Goal: Use online tool/utility: Utilize a website feature to perform a specific function

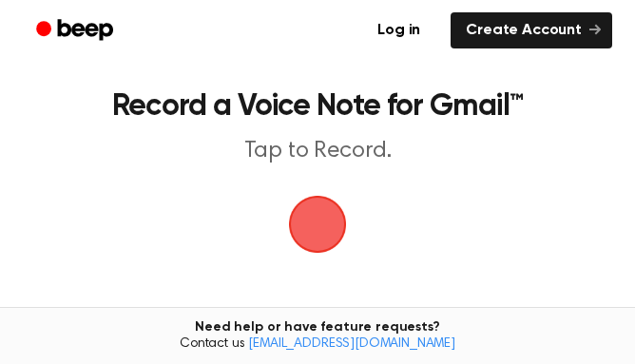
click at [337, 244] on span "button" at bounding box center [317, 224] width 53 height 53
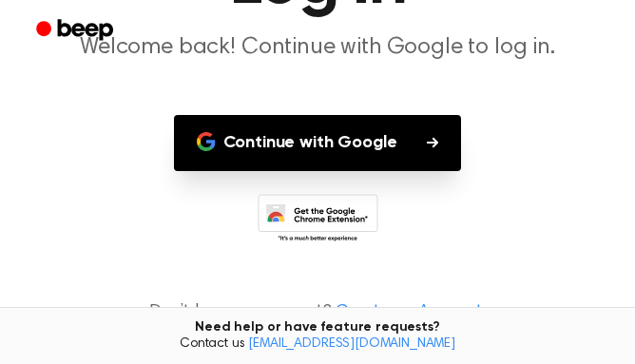
scroll to position [188, 0]
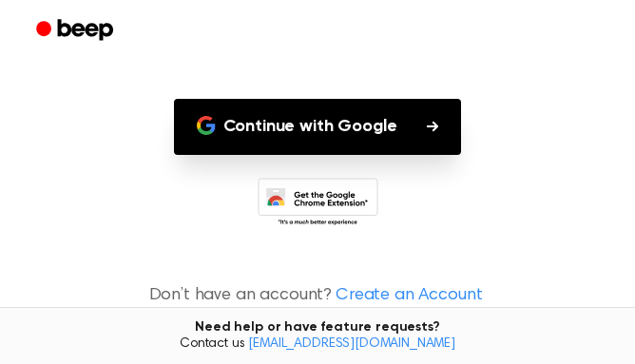
click at [428, 127] on icon "button" at bounding box center [432, 126] width 11 height 10
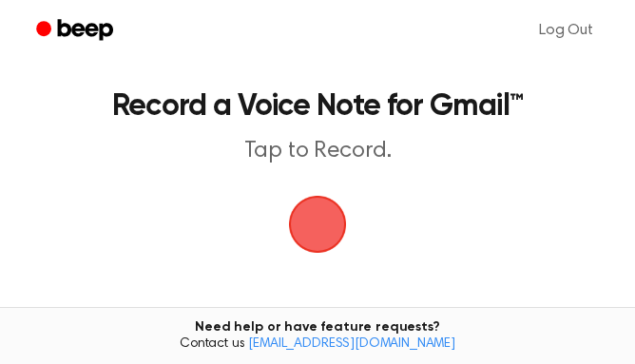
click at [308, 227] on span "button" at bounding box center [317, 224] width 53 height 53
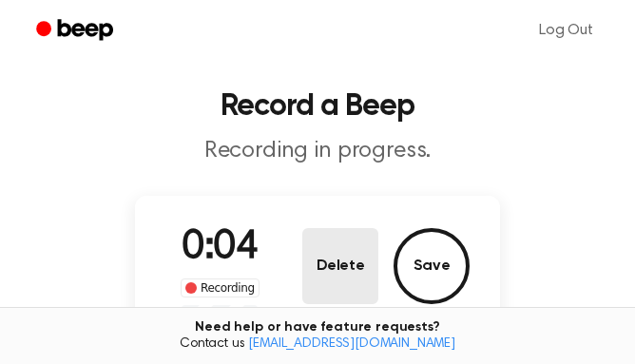
click at [330, 262] on button "Delete" at bounding box center [340, 266] width 76 height 76
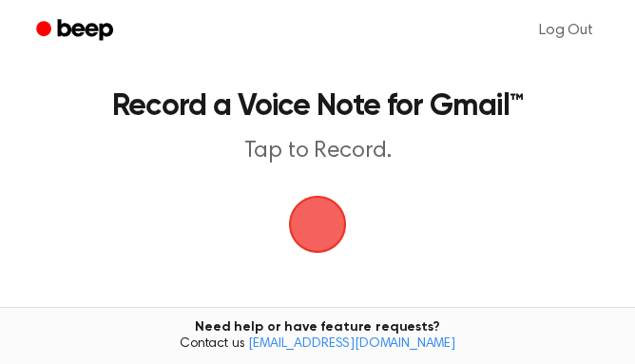
drag, startPoint x: 296, startPoint y: 200, endPoint x: 312, endPoint y: 225, distance: 30.3
click at [312, 225] on span "button" at bounding box center [317, 224] width 53 height 53
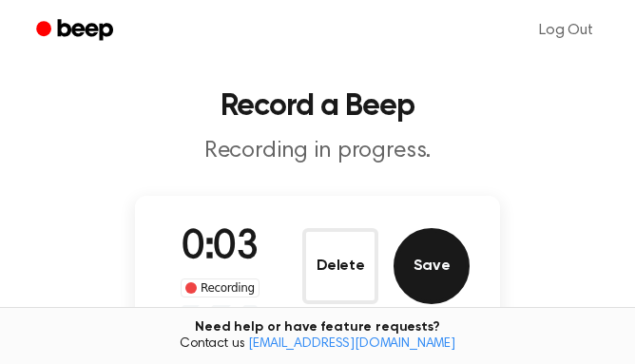
click at [440, 270] on button "Save" at bounding box center [432, 266] width 76 height 76
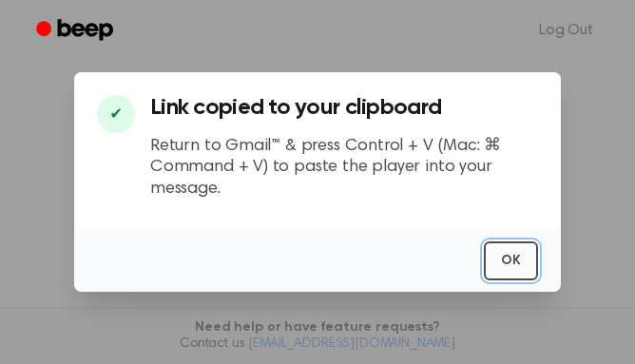
click at [523, 263] on button "OK" at bounding box center [511, 261] width 54 height 39
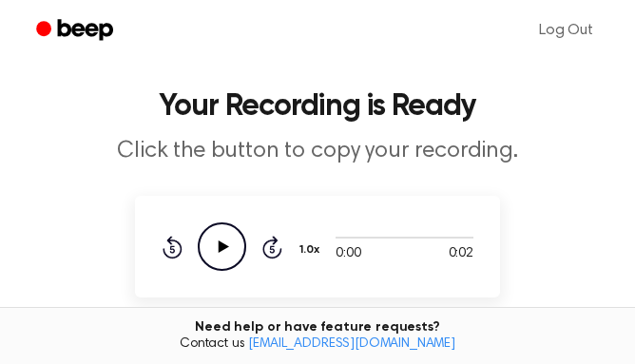
click at [227, 251] on icon "Play Audio" at bounding box center [222, 247] width 49 height 49
click at [212, 242] on icon "Play Audio" at bounding box center [222, 247] width 49 height 49
click at [212, 242] on icon "Pause Audio" at bounding box center [222, 247] width 49 height 49
click at [234, 244] on icon "Play Audio" at bounding box center [222, 247] width 49 height 49
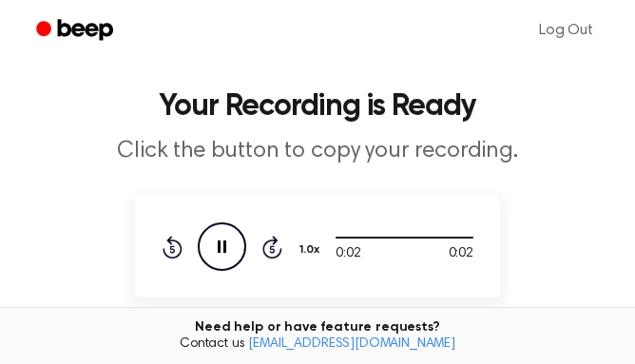
click at [234, 244] on icon "Pause Audio" at bounding box center [222, 247] width 49 height 49
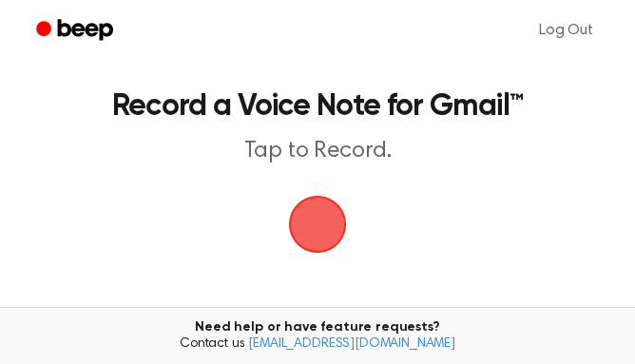
click at [311, 223] on span "button" at bounding box center [317, 224] width 53 height 53
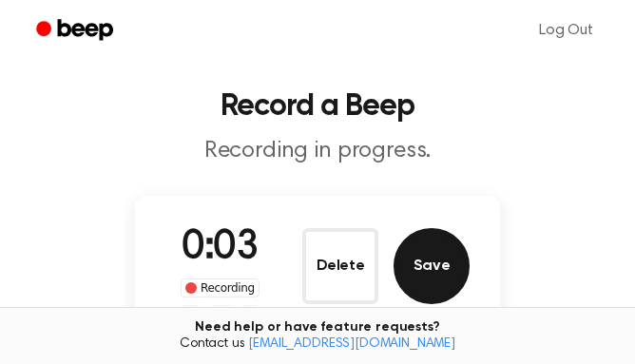
click at [414, 286] on button "Save" at bounding box center [432, 266] width 76 height 76
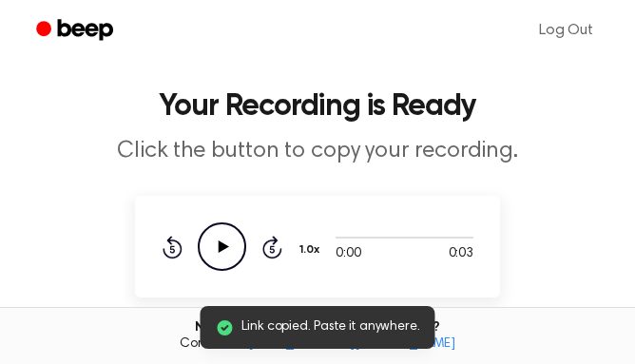
click at [217, 246] on icon "Play Audio" at bounding box center [222, 247] width 49 height 49
click at [218, 246] on icon at bounding box center [222, 247] width 9 height 12
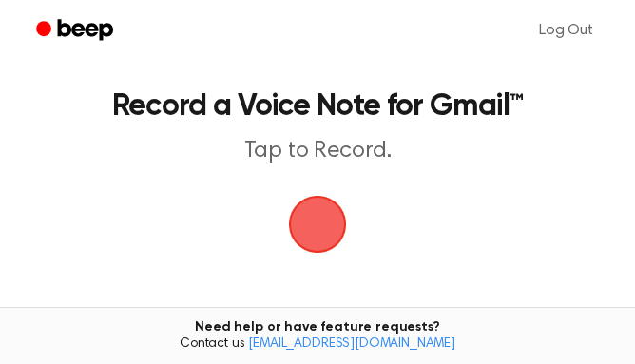
click at [314, 209] on span "button" at bounding box center [317, 224] width 53 height 53
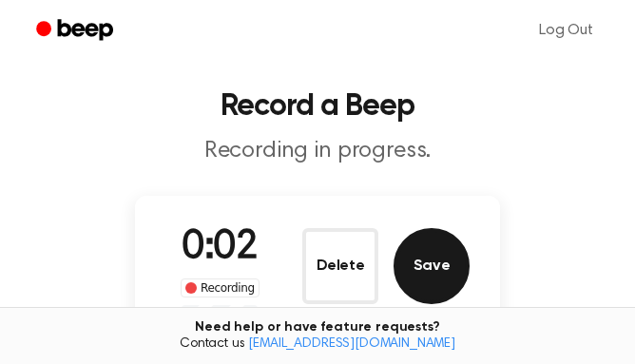
click at [453, 253] on button "Save" at bounding box center [432, 266] width 76 height 76
